Goal: Transaction & Acquisition: Purchase product/service

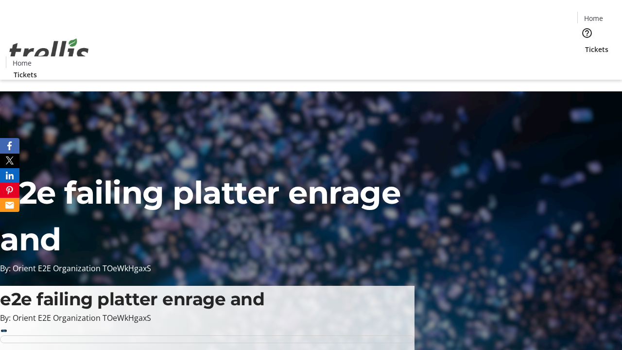
click at [594, 15] on span "Sign Up" at bounding box center [598, 14] width 28 height 12
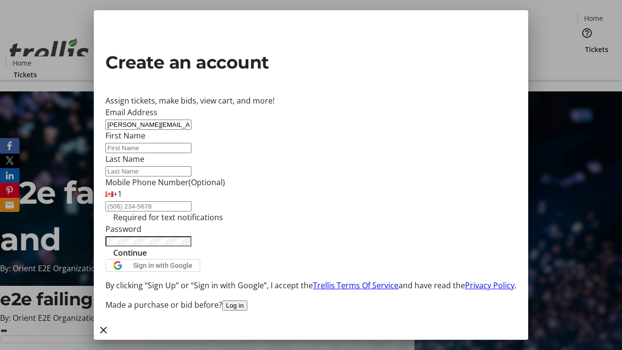
type input "[PERSON_NAME][EMAIL_ADDRESS][DOMAIN_NAME]"
type input "[PERSON_NAME]"
type input "Waters"
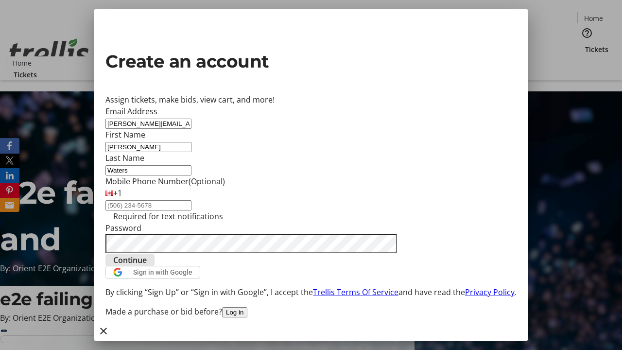
click at [147, 266] on span "Continue" at bounding box center [130, 260] width 34 height 12
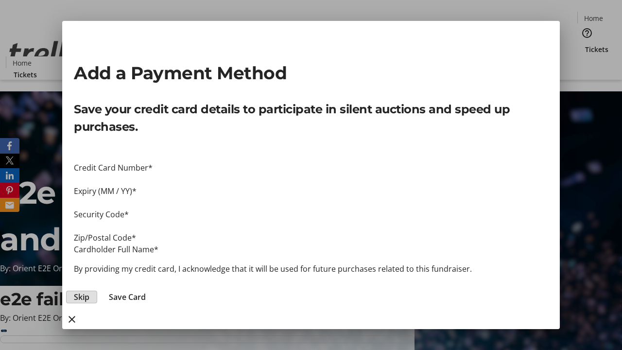
click at [89, 291] on span "Skip" at bounding box center [82, 297] width 16 height 12
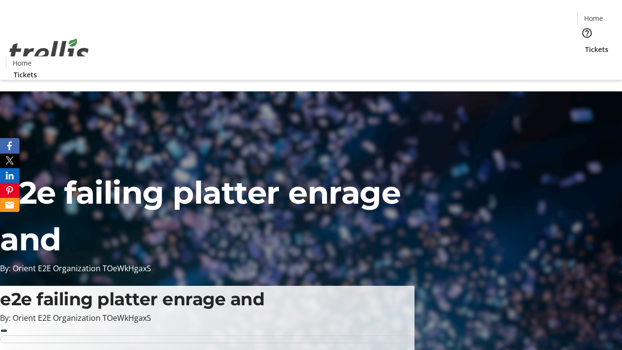
click at [585, 44] on span "Tickets" at bounding box center [596, 49] width 23 height 10
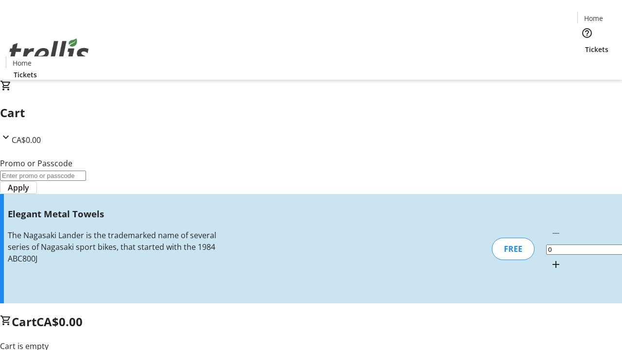
click at [550, 259] on mat-icon "Increment by one" at bounding box center [556, 265] width 12 height 12
type input "1"
